Goal: Communication & Community: Answer question/provide support

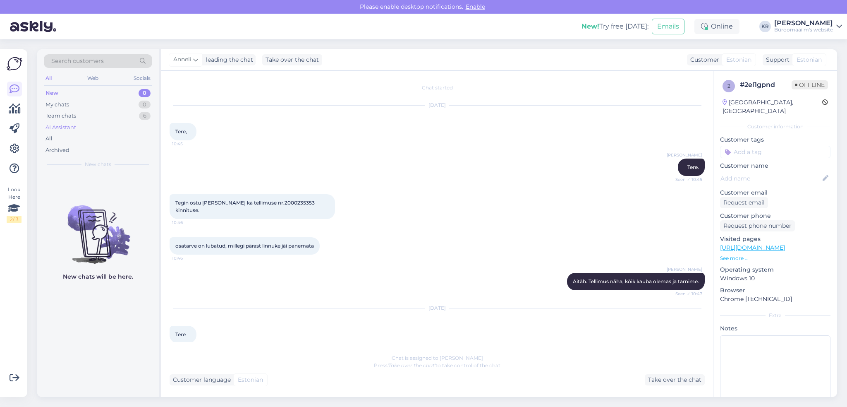
scroll to position [775, 0]
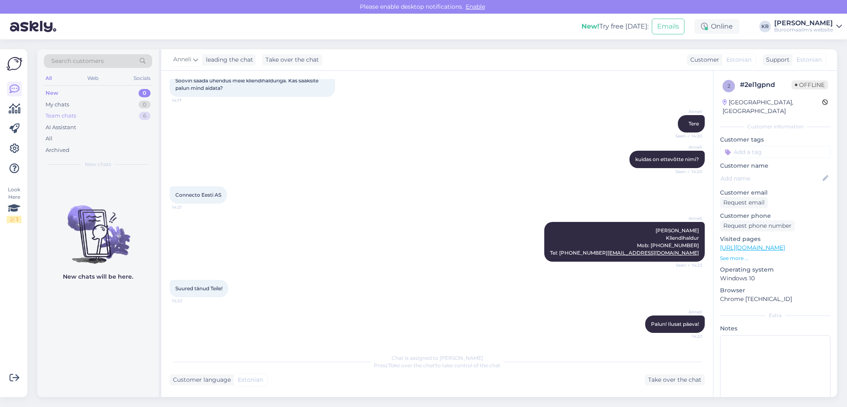
click at [62, 117] on div "Team chats" at bounding box center [60, 116] width 31 height 8
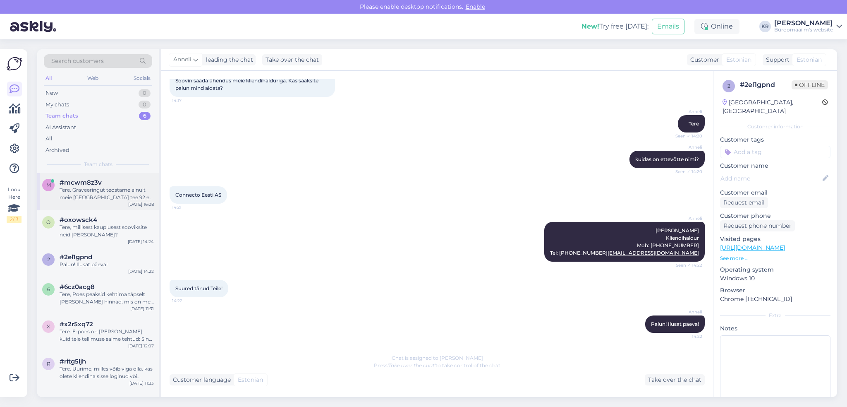
click at [63, 179] on span "#mcwm8z3v" at bounding box center [81, 182] width 42 height 7
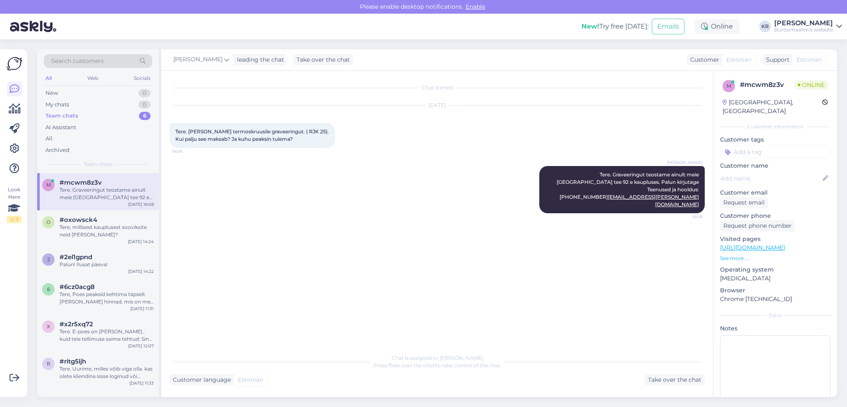
scroll to position [0, 0]
click at [97, 226] on div "Tere, millisest kauplusest sooviksite neid [PERSON_NAME]?" at bounding box center [107, 230] width 94 height 15
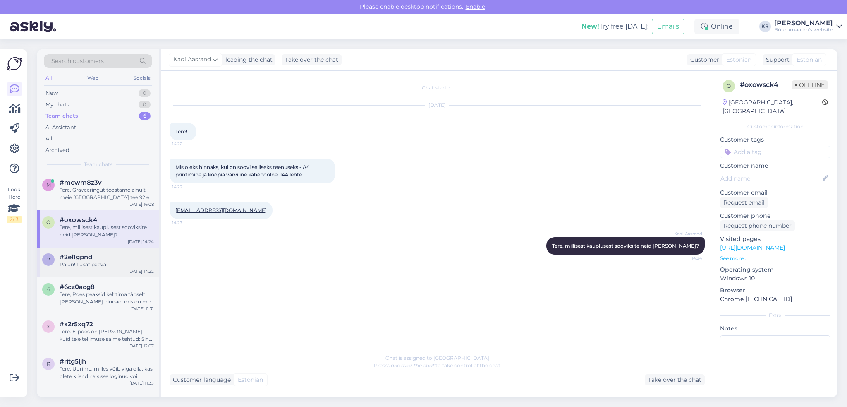
click at [94, 263] on div "Palun! Ilusat päeva!" at bounding box center [107, 264] width 94 height 7
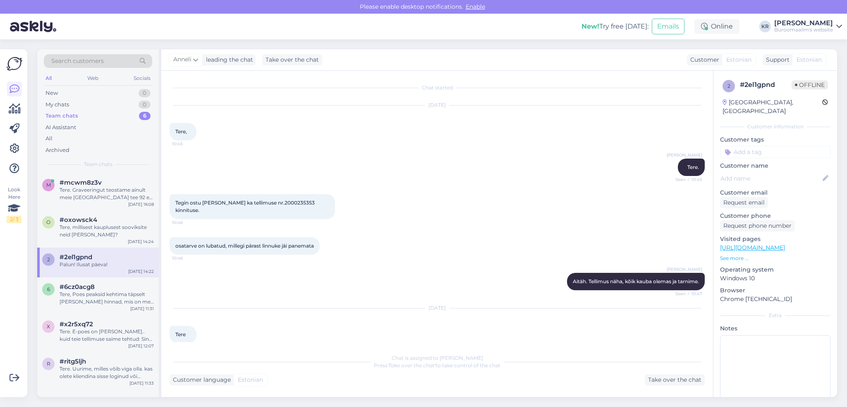
scroll to position [775, 0]
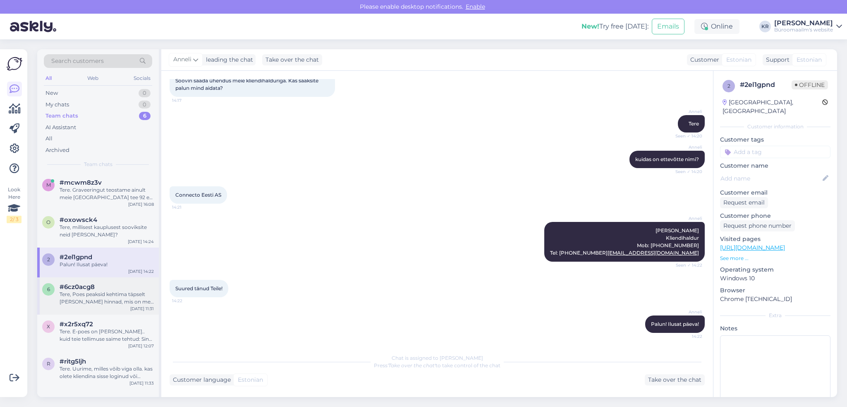
click at [94, 291] on div "Tere, Poes peaksid kehtima täpselt [PERSON_NAME] hinnad, mis on meil e-poes." at bounding box center [107, 297] width 94 height 15
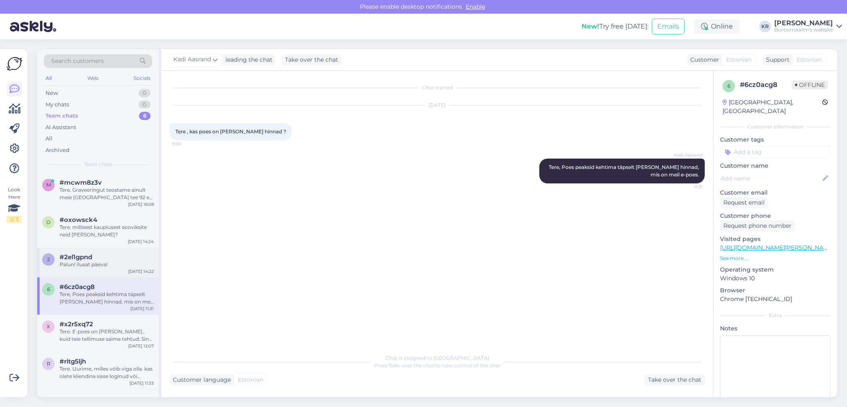
click at [94, 274] on div "2 #2el1gpnd Palun! Ilusat päeva! [DATE] 14:22" at bounding box center [98, 262] width 122 height 30
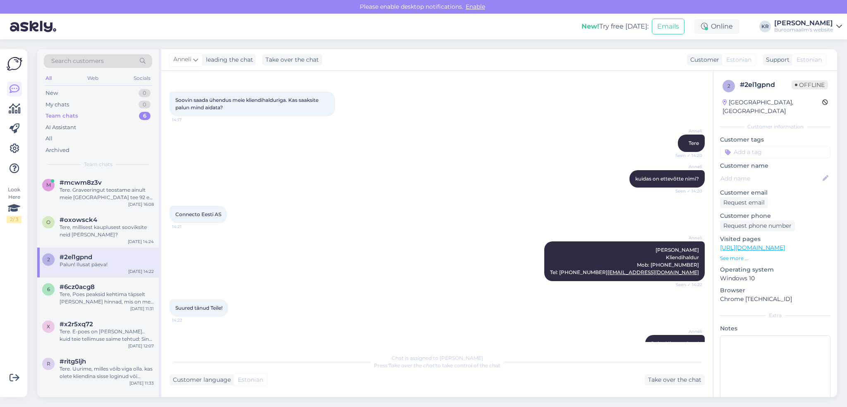
scroll to position [734, 0]
click at [122, 333] on div "Tere. E-poes on [PERSON_NAME].. kuid teie tellimuse saime tehtud: Sinu tellimus…" at bounding box center [107, 335] width 94 height 15
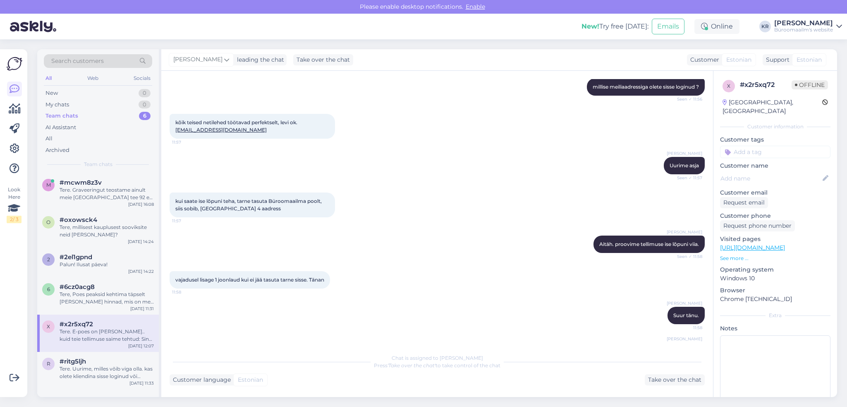
scroll to position [251, 0]
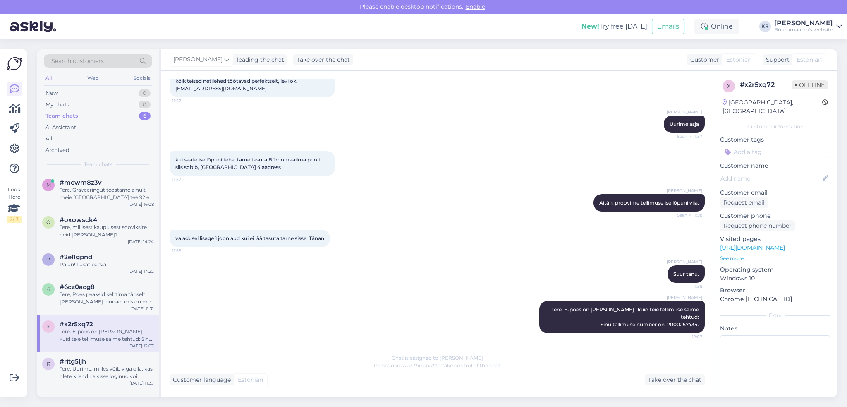
click at [63, 119] on div "Team chats" at bounding box center [61, 116] width 33 height 8
click at [106, 376] on div "Tere. Uurime, milles võib viga olla. kas olete kliendina sisse loginud või küla…" at bounding box center [107, 372] width 94 height 15
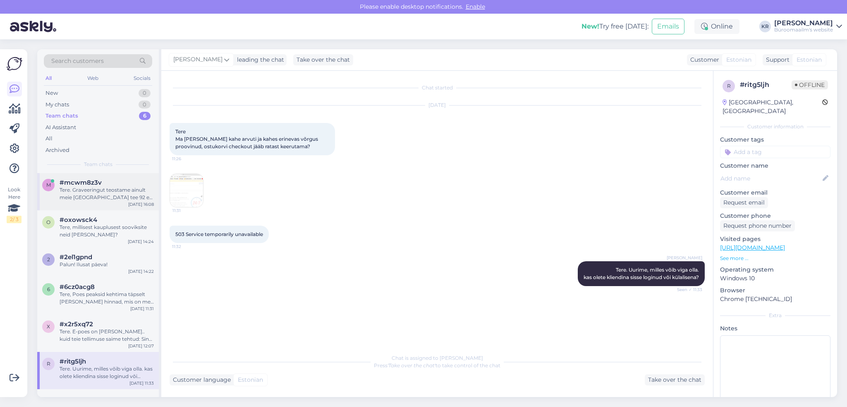
click at [89, 193] on div "Tere. Graveeringut teostame ainult meie [GEOGRAPHIC_DATA] tee 92 e kaupluses. P…" at bounding box center [107, 193] width 94 height 15
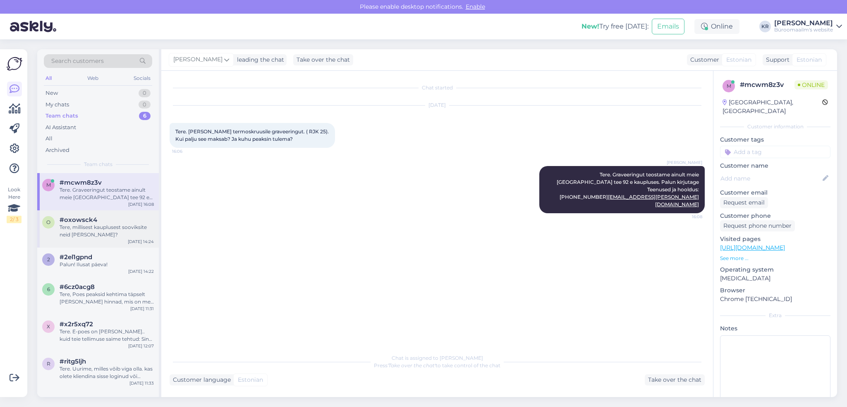
click at [90, 227] on div "Tere, millisest kauplusest sooviksite neid [PERSON_NAME]?" at bounding box center [107, 230] width 94 height 15
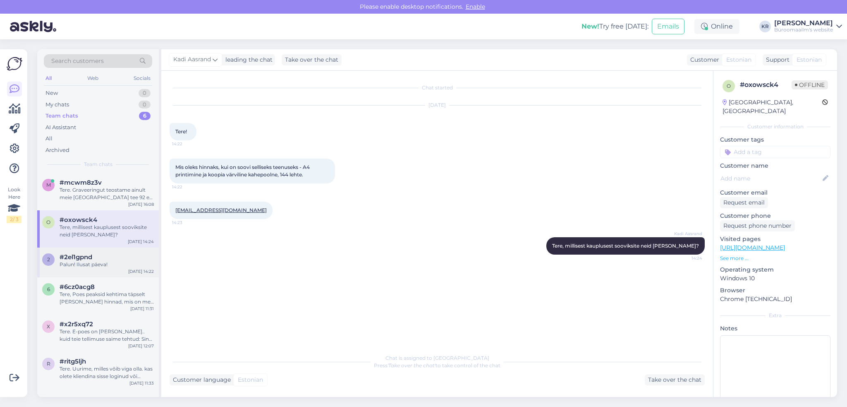
click at [92, 272] on div "2 #2el1gpnd Palun! Ilusat päeva! [DATE] 14:22" at bounding box center [98, 262] width 122 height 30
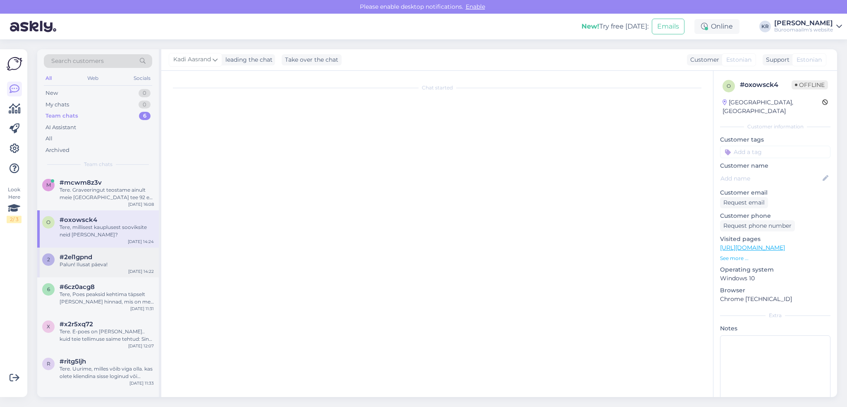
scroll to position [775, 0]
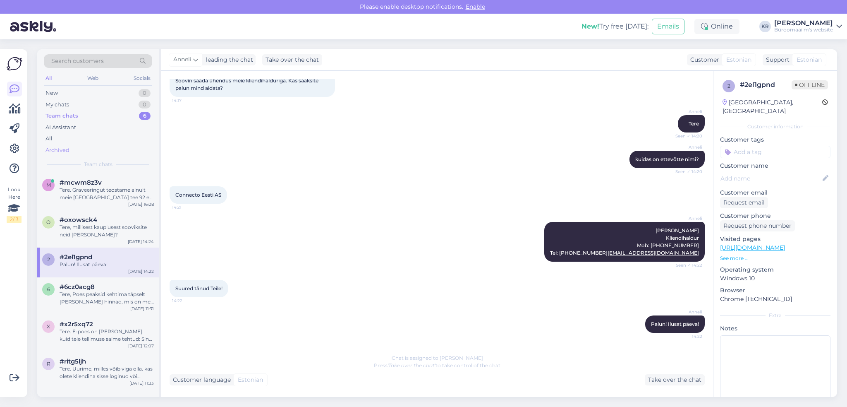
click at [76, 151] on div "Archived" at bounding box center [98, 150] width 108 height 12
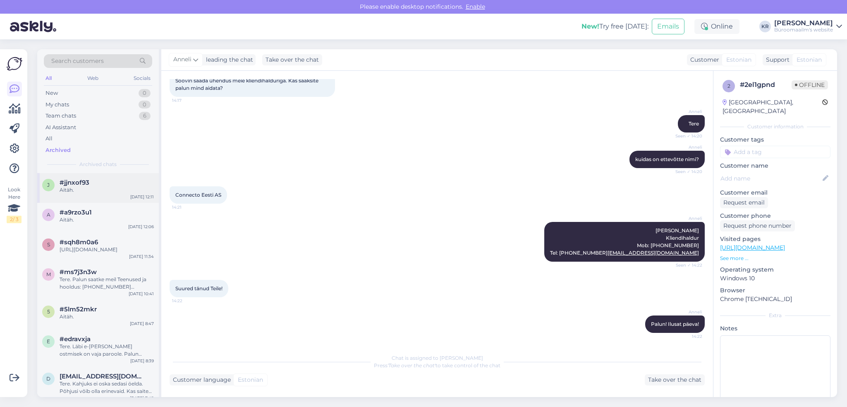
click at [79, 192] on div "Aitäh." at bounding box center [107, 189] width 94 height 7
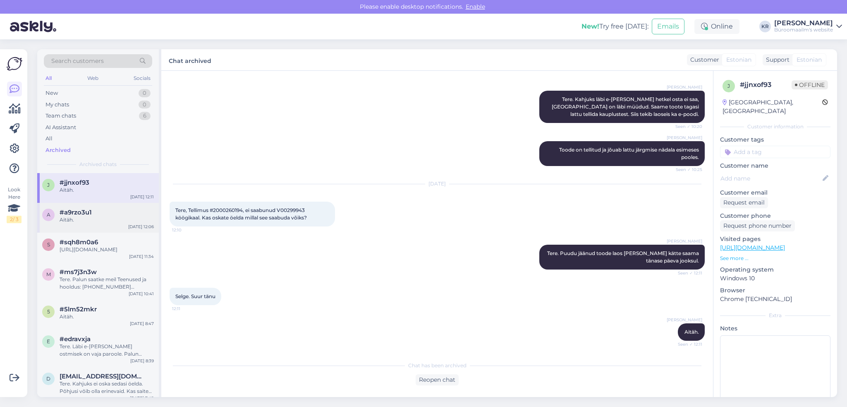
click at [86, 223] on div "a #a9rzo3u1 Aitäh. [DATE] 12:06" at bounding box center [98, 218] width 122 height 30
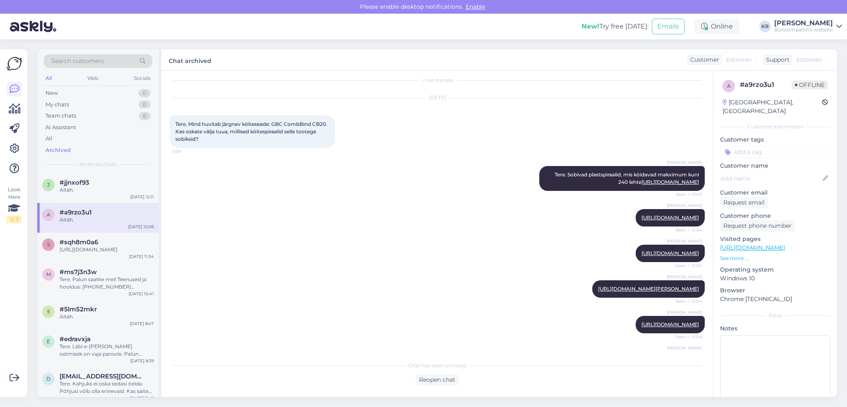
scroll to position [3, 0]
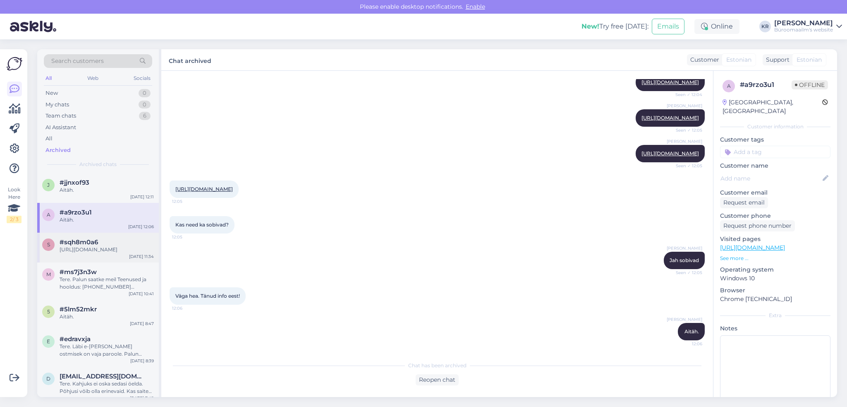
click at [88, 253] on div "[URL][DOMAIN_NAME]" at bounding box center [107, 249] width 94 height 7
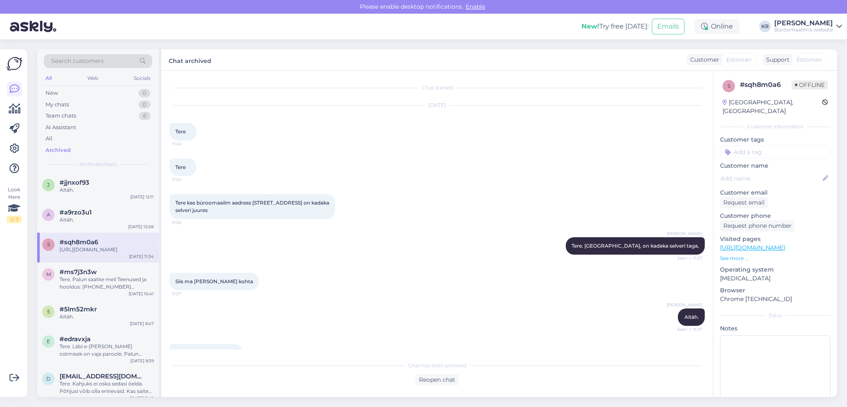
scroll to position [136, 0]
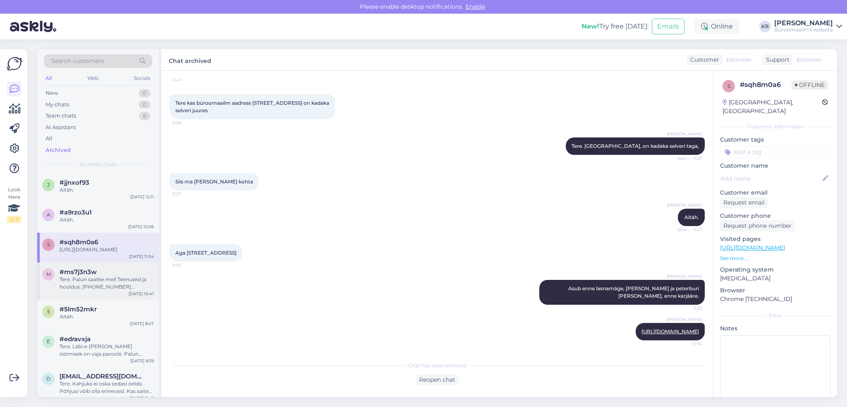
click at [104, 284] on div "Tere. Palun saatke meil Teenused ja hooldus: [PHONE_NUMBER] [EMAIL_ADDRESS][PER…" at bounding box center [107, 282] width 94 height 15
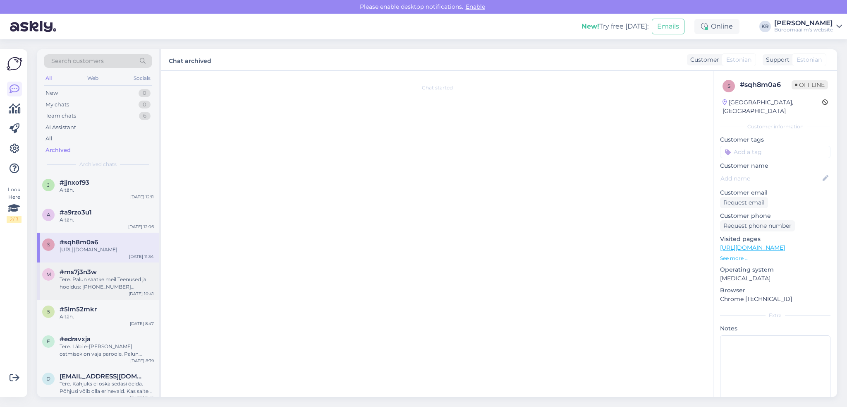
scroll to position [0, 0]
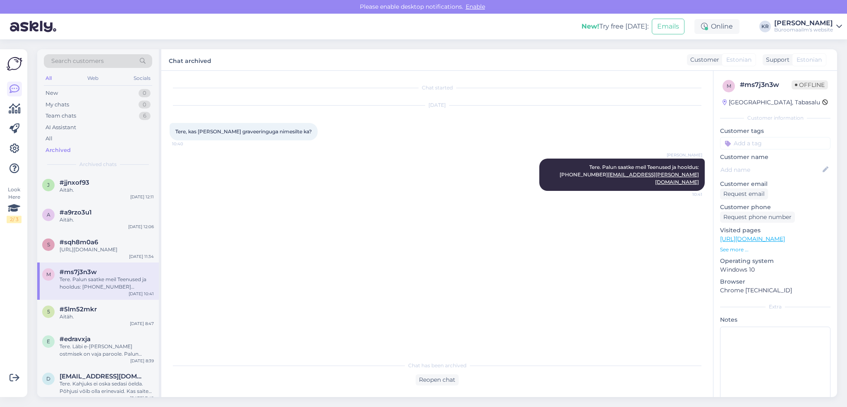
click at [102, 290] on div "Tere. Palun saatke meil Teenused ja hooldus: [PHONE_NUMBER] [EMAIL_ADDRESS][PER…" at bounding box center [107, 282] width 94 height 15
click at [95, 320] on div "Aitäh." at bounding box center [107, 316] width 94 height 7
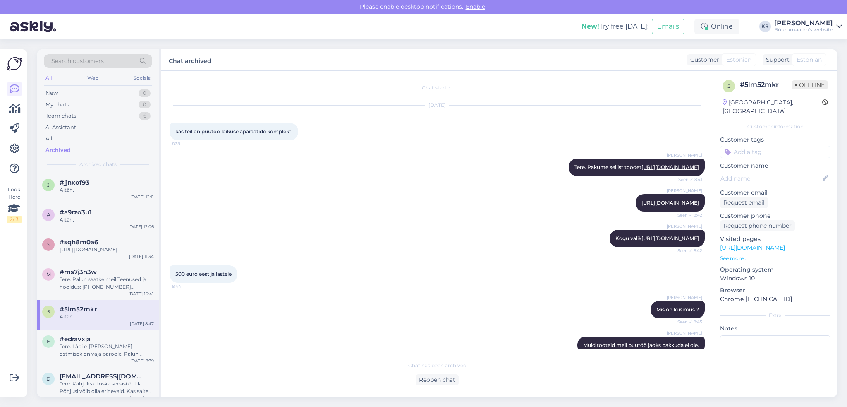
scroll to position [122, 0]
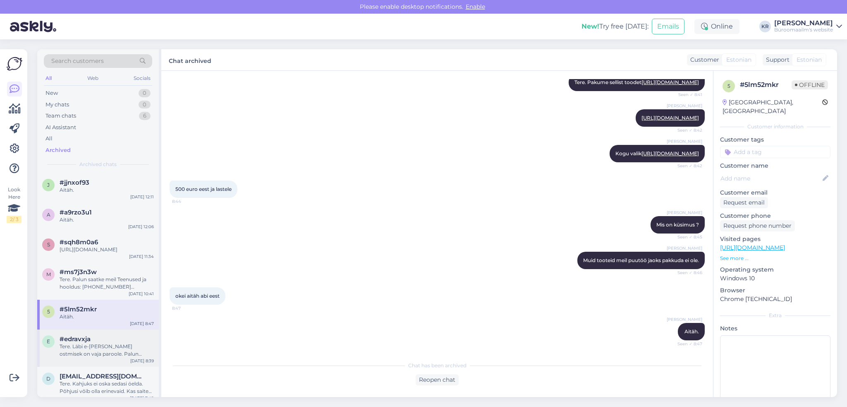
click at [62, 357] on div "Tere. Läbi e-[PERSON_NAME] ostmisek on vaja paroole. Palun kirjutage oma soovis…" at bounding box center [107, 349] width 94 height 15
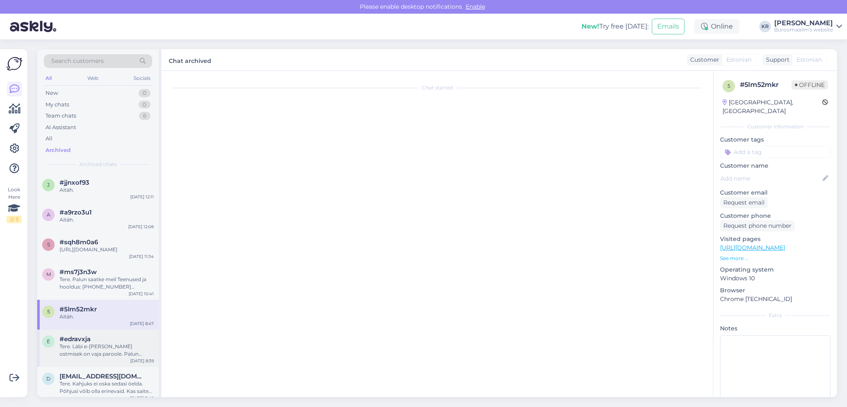
scroll to position [0, 0]
